Goal: Book appointment/travel/reservation

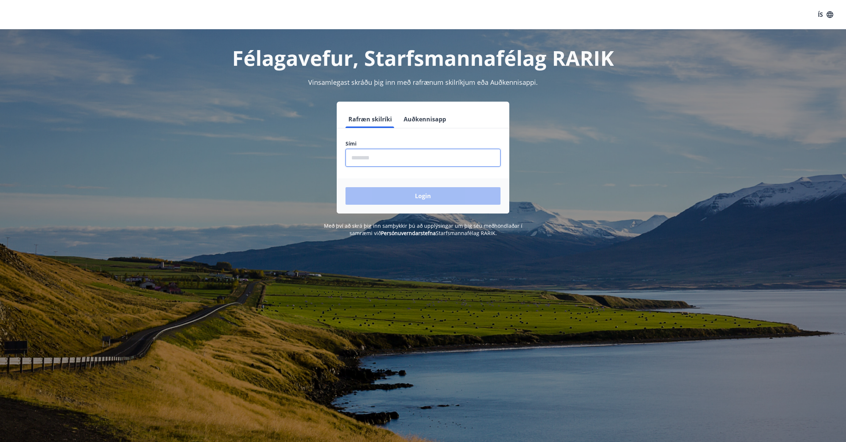
click at [358, 158] on input "phone" at bounding box center [423, 158] width 155 height 18
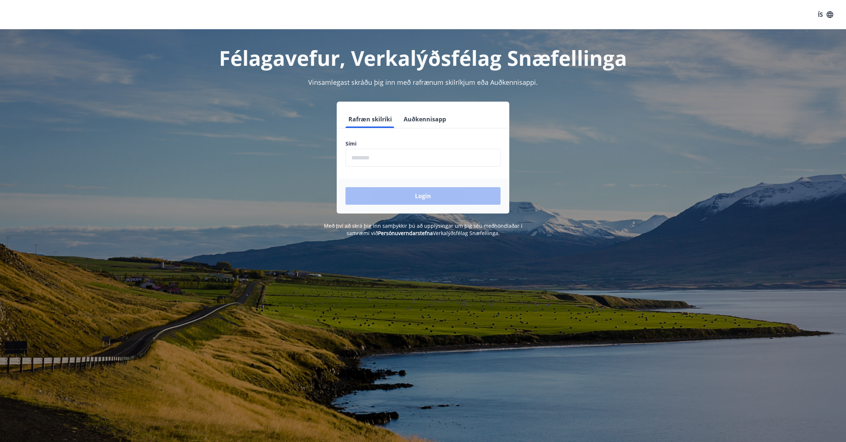
click at [358, 158] on input "phone" at bounding box center [423, 158] width 155 height 18
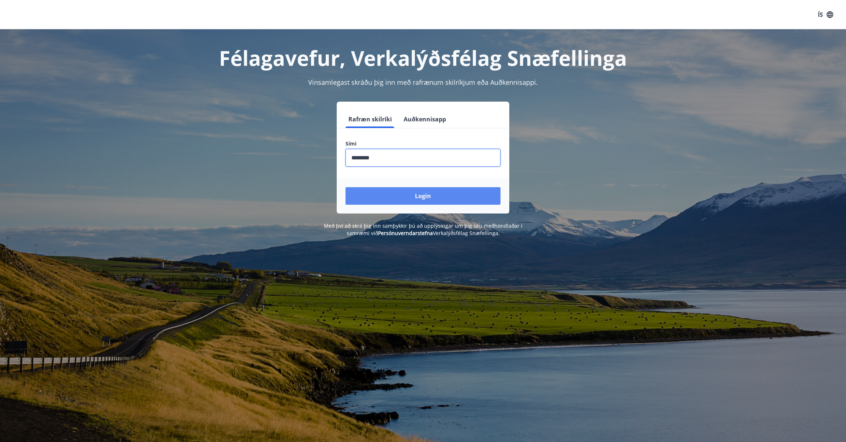
type input "********"
click at [415, 195] on button "Login" at bounding box center [423, 196] width 155 height 18
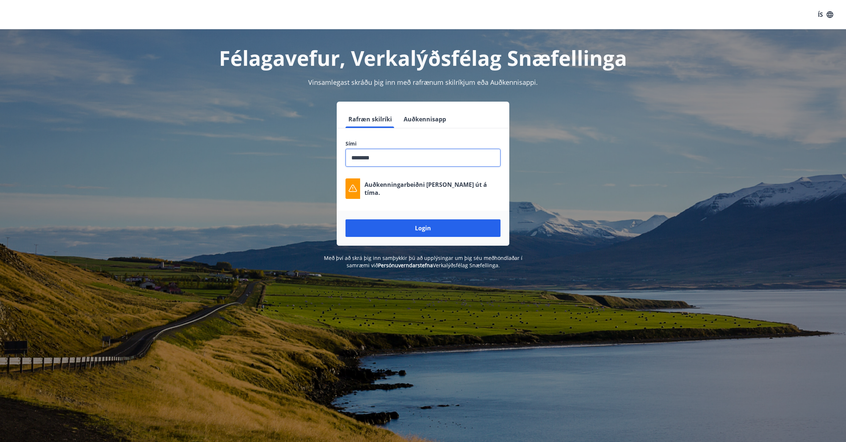
drag, startPoint x: 383, startPoint y: 159, endPoint x: 334, endPoint y: 154, distance: 48.9
click at [334, 154] on div "Rafræn skilríki Auðkennisapp Sími ​ Auðkenningarbeiðni rann út á tíma. Login" at bounding box center [423, 174] width 509 height 144
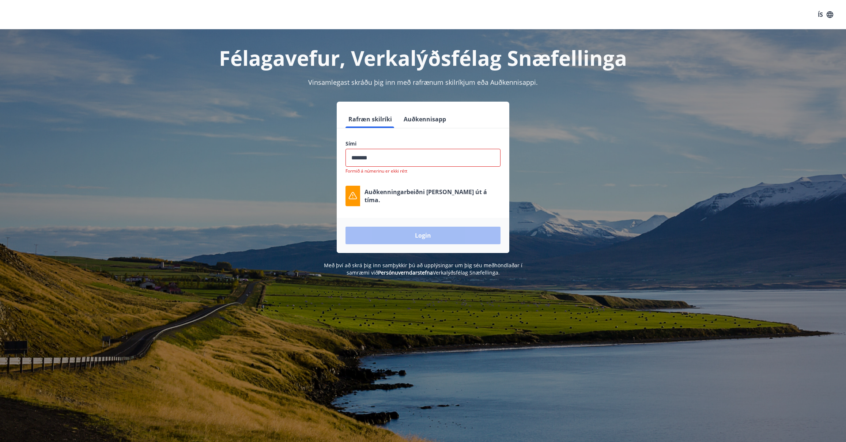
type input "********"
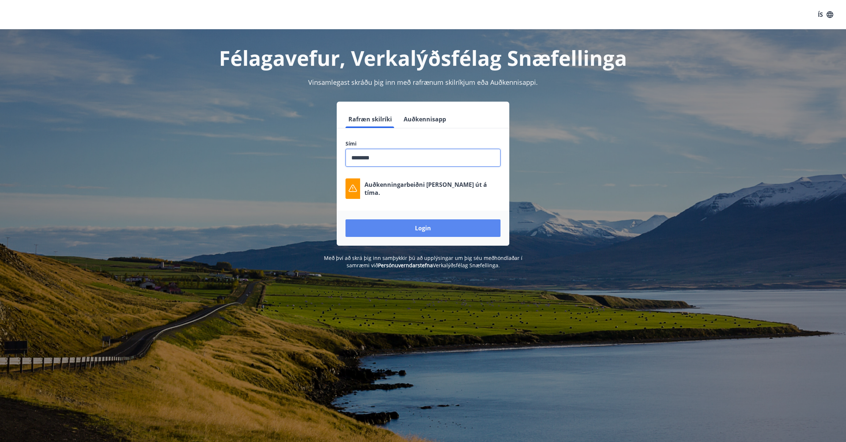
click at [404, 226] on button "Login" at bounding box center [423, 228] width 155 height 18
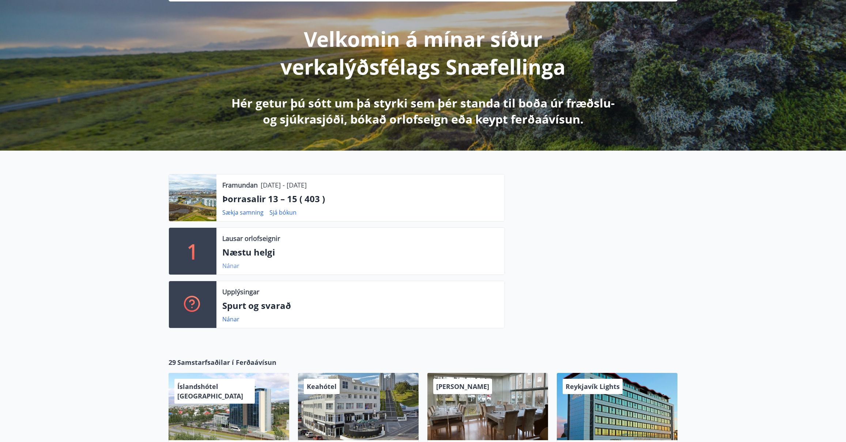
scroll to position [78, 0]
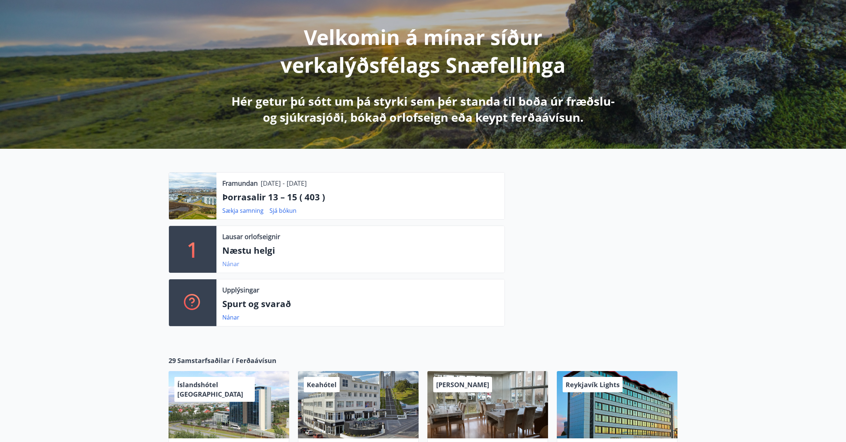
click at [234, 266] on link "Nánar" at bounding box center [230, 264] width 17 height 8
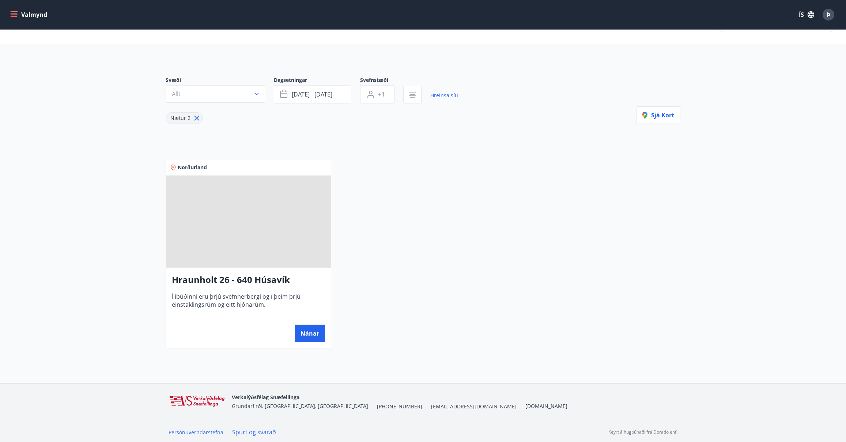
scroll to position [29, 0]
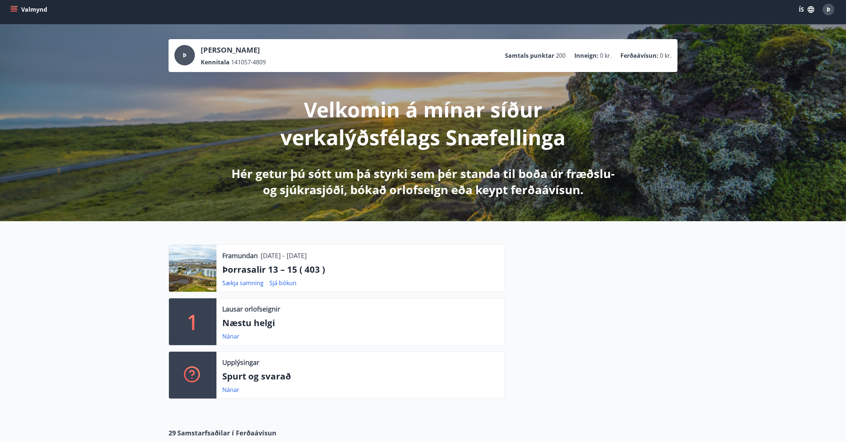
click at [15, 9] on icon "menu" at bounding box center [13, 9] width 7 height 7
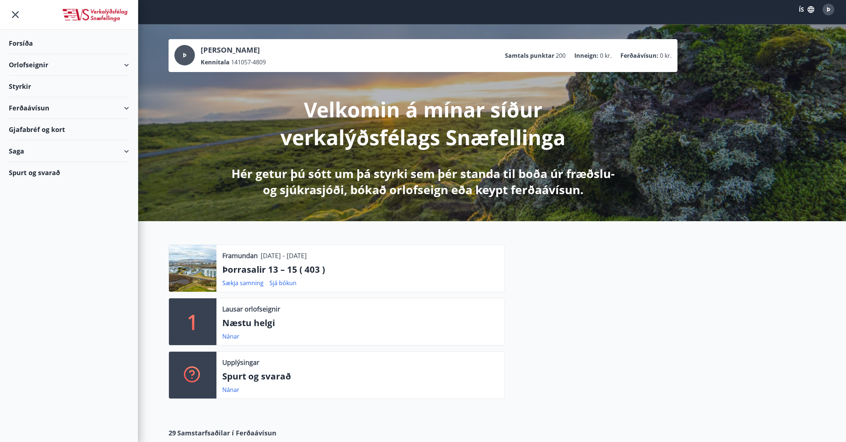
scroll to position [4, 0]
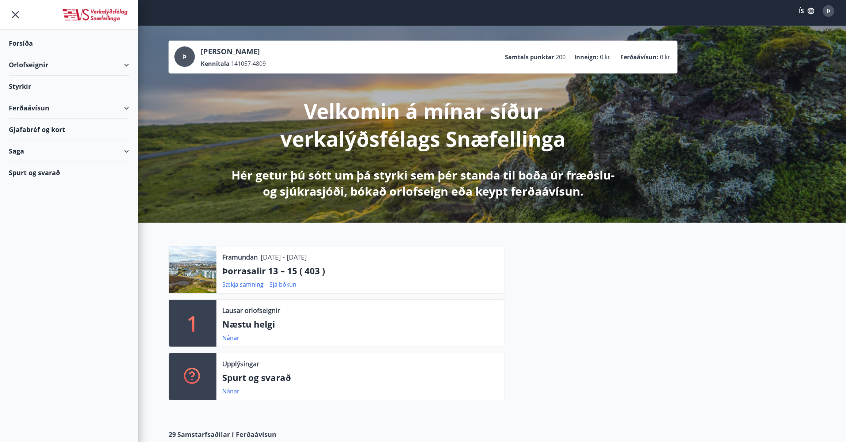
click at [127, 62] on div "Orlofseignir" at bounding box center [69, 65] width 120 height 22
click at [47, 97] on div "Bókunardagatal" at bounding box center [69, 98] width 109 height 15
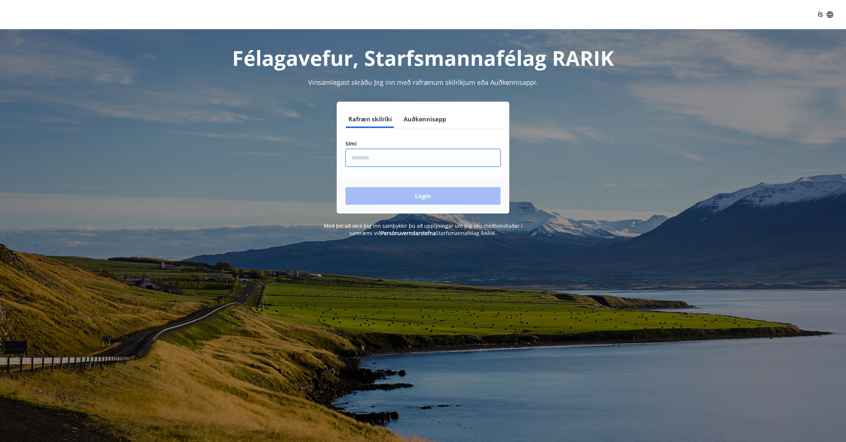
scroll to position [1, 0]
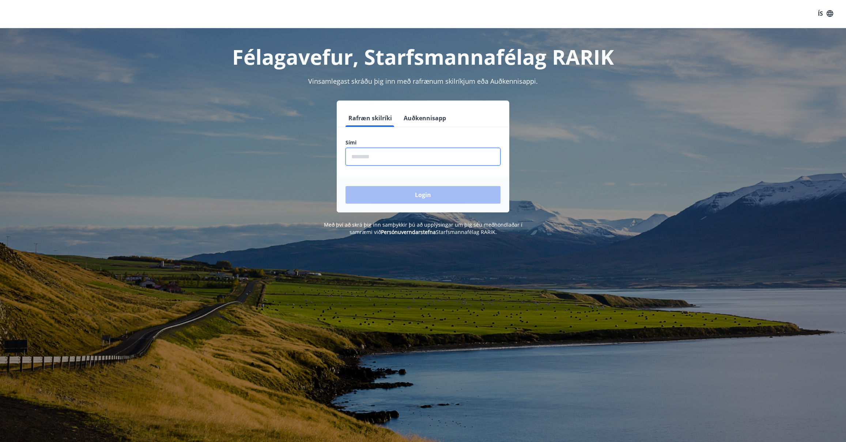
click at [354, 159] on input "phone" at bounding box center [423, 157] width 155 height 18
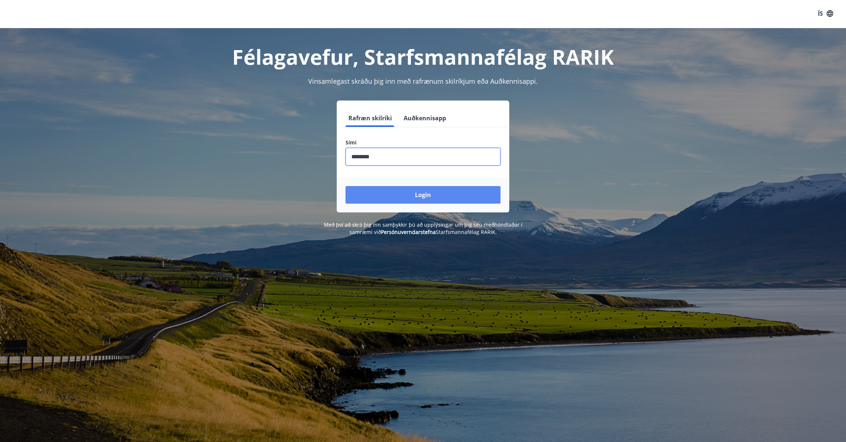
type input "********"
click at [410, 194] on button "Login" at bounding box center [423, 195] width 155 height 18
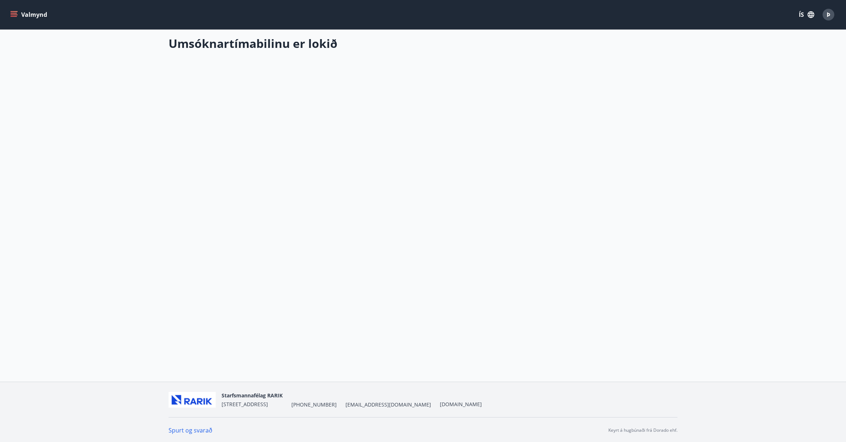
scroll to position [1, 0]
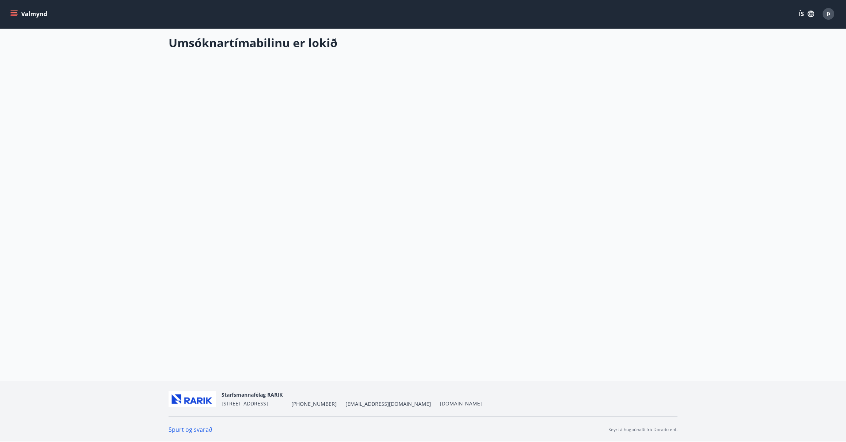
click at [16, 14] on icon "menu" at bounding box center [13, 13] width 7 height 7
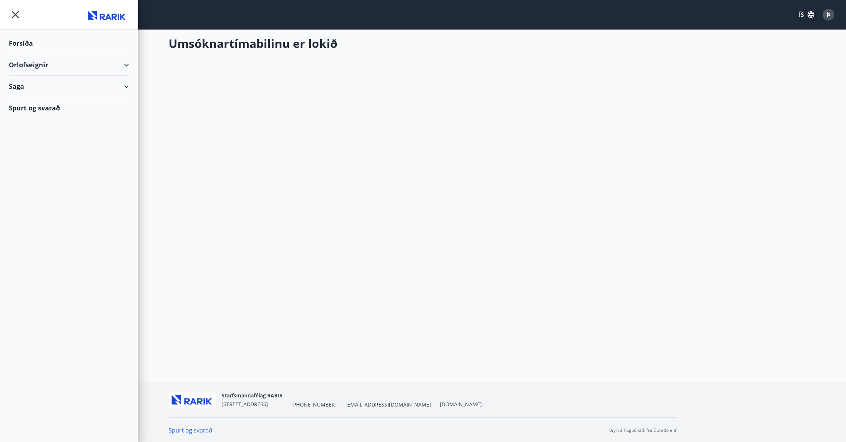
click at [126, 63] on div "Orlofseignir" at bounding box center [69, 65] width 120 height 22
click at [57, 98] on div "Bókunardagatal" at bounding box center [69, 98] width 109 height 15
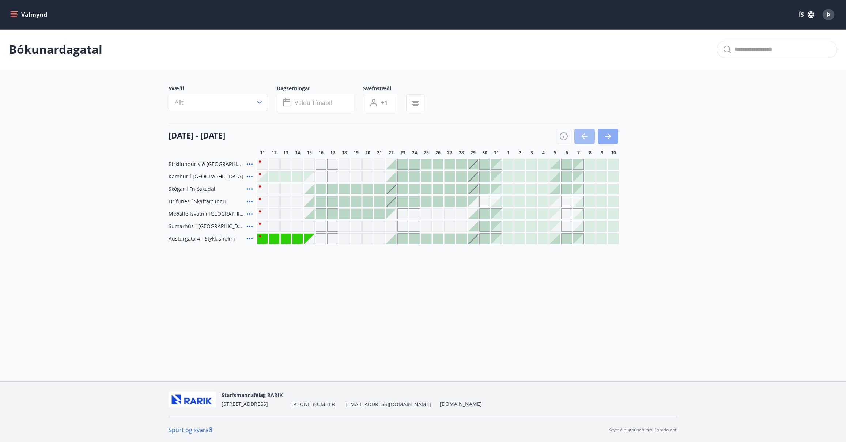
scroll to position [1, 0]
click at [607, 135] on icon "button" at bounding box center [608, 136] width 9 height 9
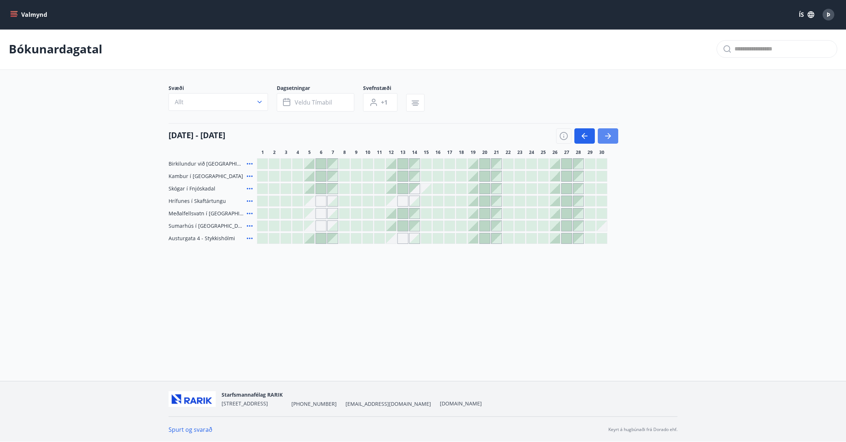
scroll to position [0, 0]
click at [608, 136] on icon "button" at bounding box center [608, 136] width 9 height 9
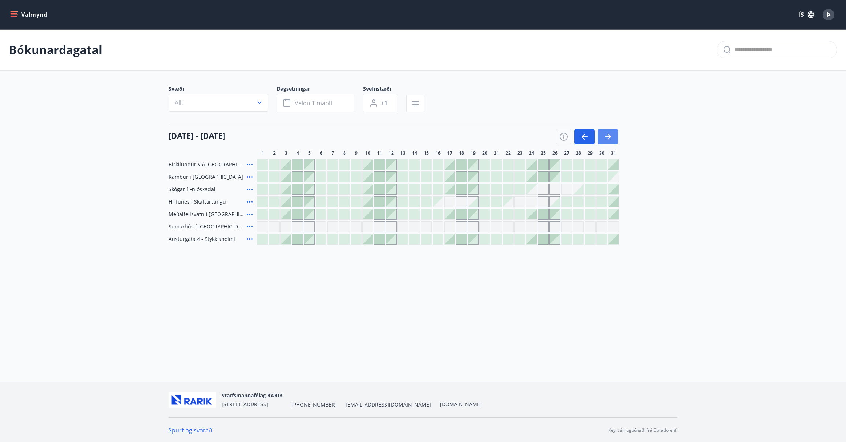
click at [608, 136] on icon "button" at bounding box center [608, 136] width 9 height 9
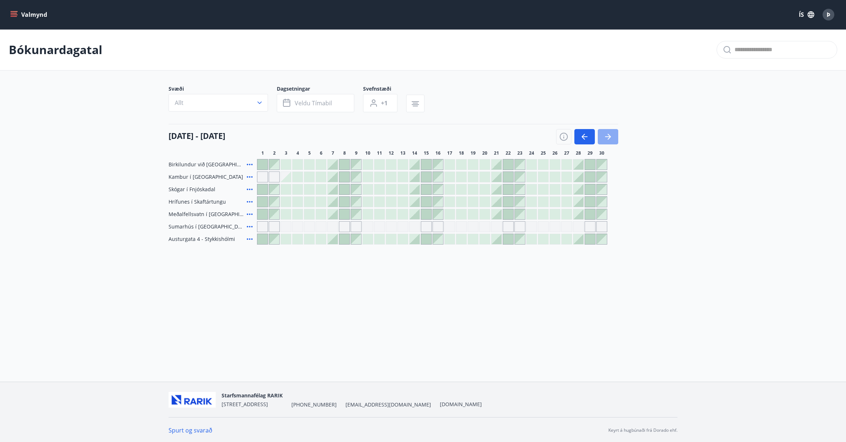
click at [608, 136] on icon "button" at bounding box center [608, 136] width 9 height 9
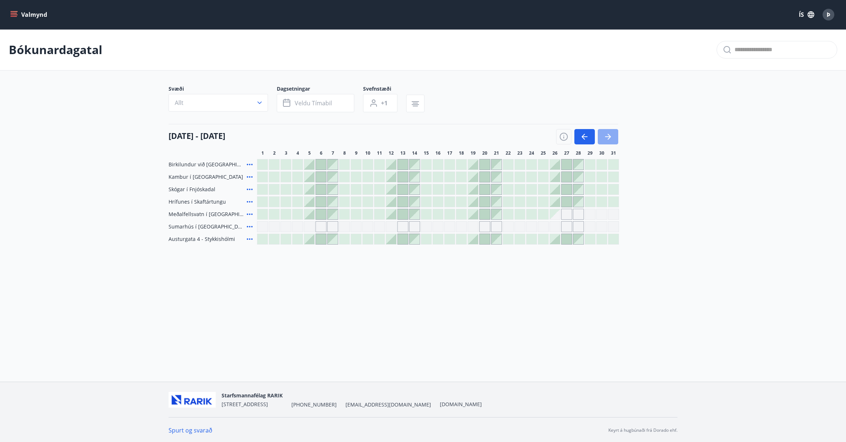
click at [608, 136] on icon "button" at bounding box center [608, 136] width 9 height 9
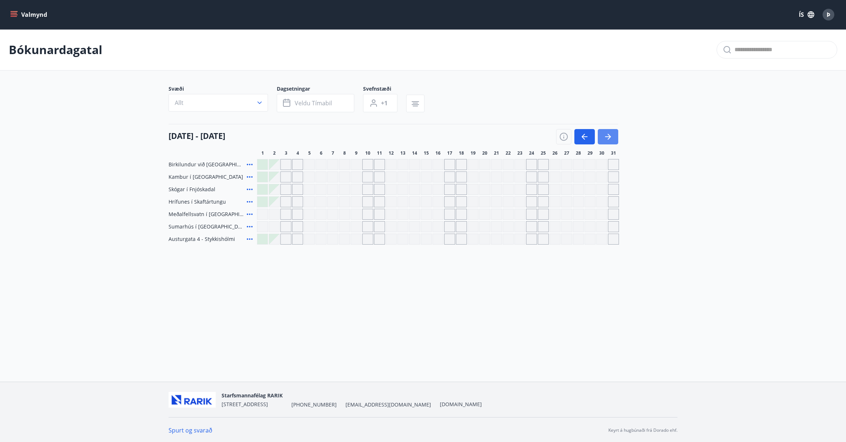
click at [608, 136] on icon "button" at bounding box center [608, 136] width 9 height 9
click at [586, 135] on icon "button" at bounding box center [584, 136] width 9 height 9
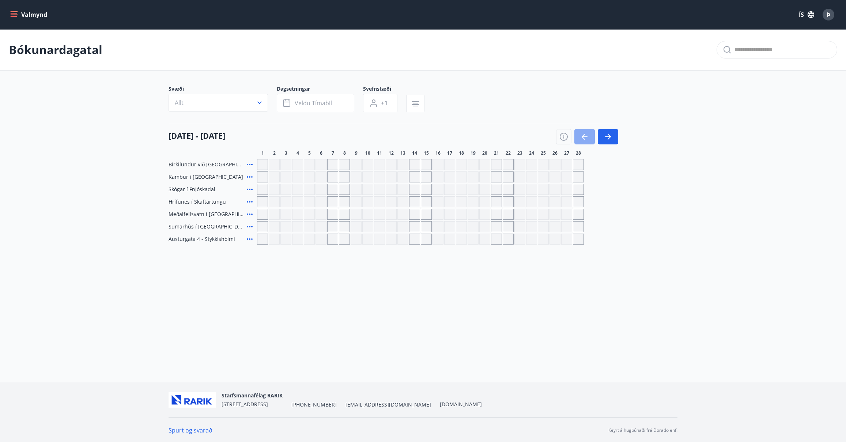
click at [586, 135] on icon "button" at bounding box center [584, 136] width 9 height 9
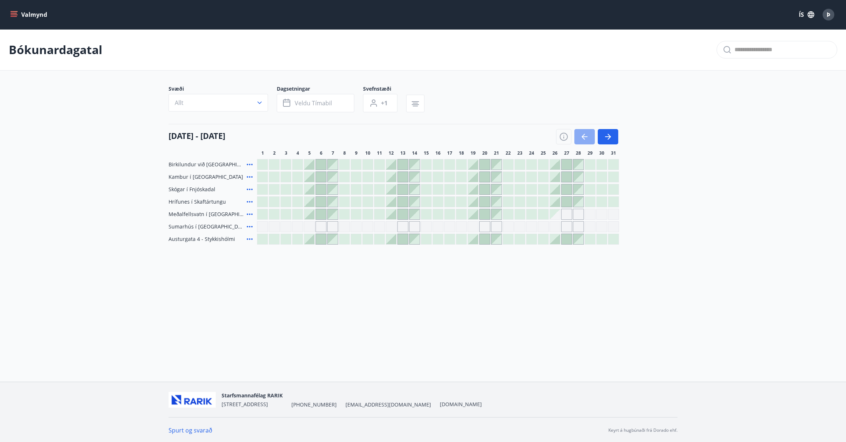
click at [583, 136] on icon "button" at bounding box center [583, 137] width 3 height 6
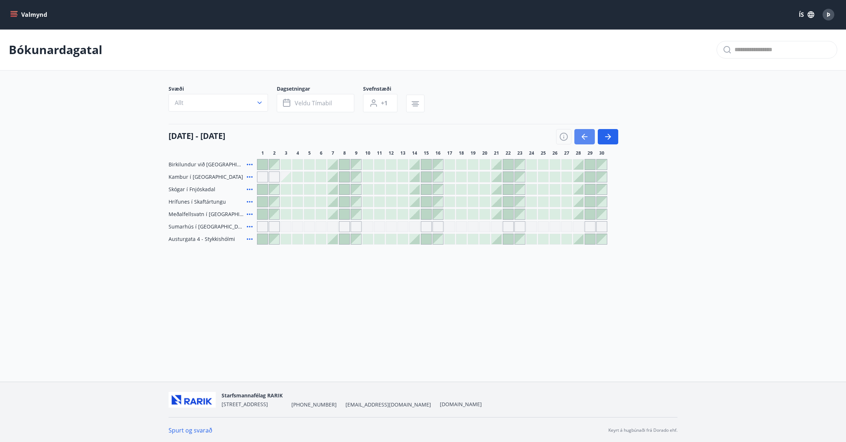
click at [586, 136] on icon "button" at bounding box center [584, 136] width 9 height 9
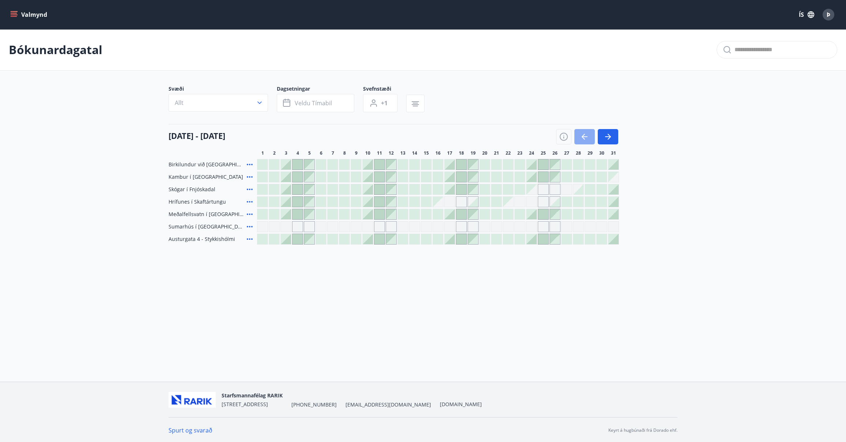
click at [586, 136] on icon "button" at bounding box center [584, 136] width 9 height 9
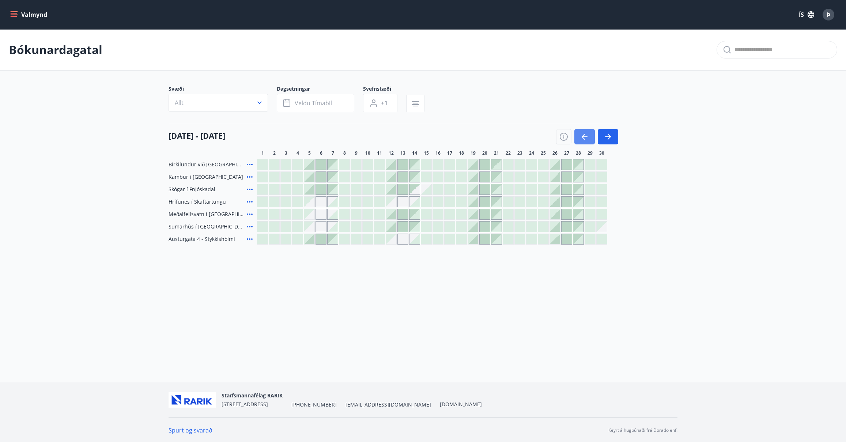
click at [586, 136] on icon "button" at bounding box center [584, 136] width 9 height 9
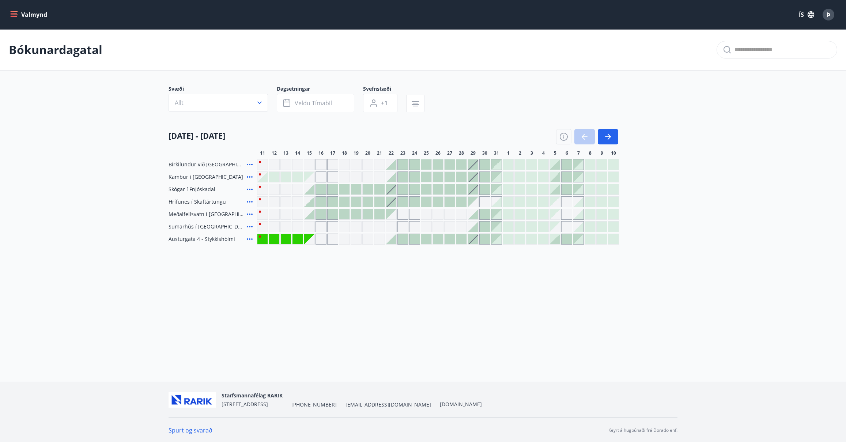
click at [586, 136] on div at bounding box center [587, 136] width 62 height 15
click at [584, 136] on div at bounding box center [587, 136] width 62 height 15
click at [606, 135] on icon "button" at bounding box center [608, 136] width 9 height 9
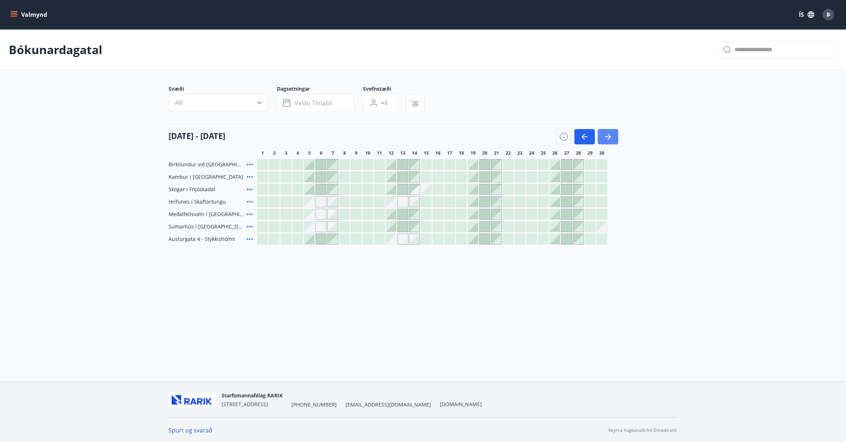
scroll to position [1, 0]
